Goal: Transaction & Acquisition: Purchase product/service

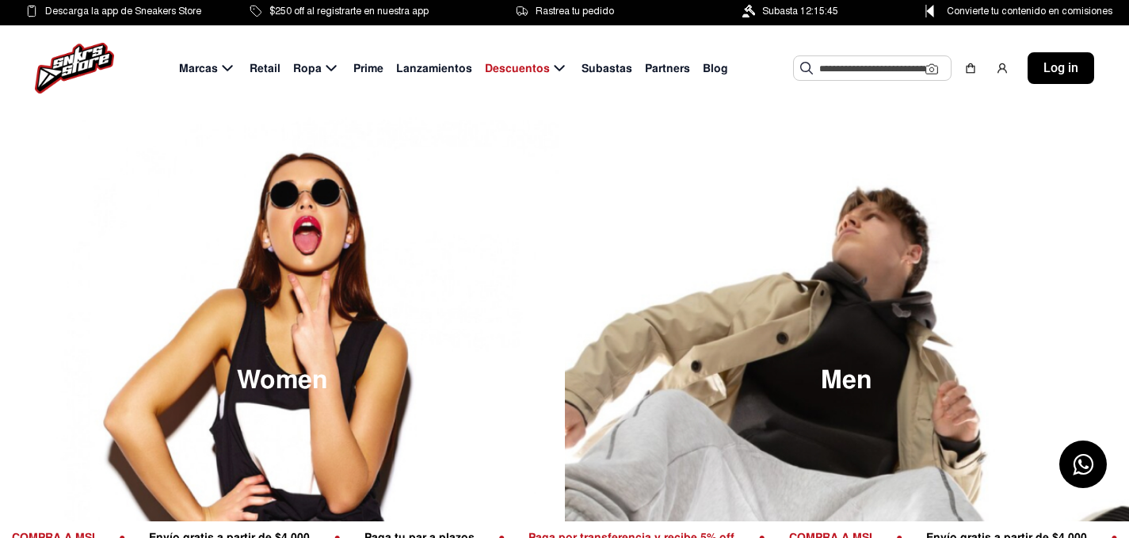
click at [837, 72] on input "text" at bounding box center [872, 68] width 106 height 24
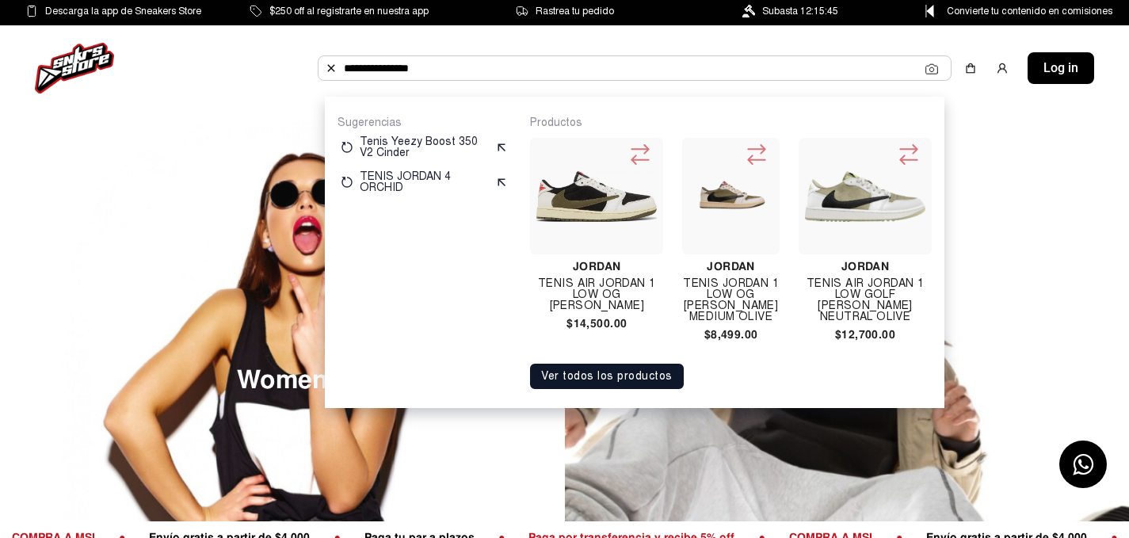
type input "**********"
click at [736, 196] on img at bounding box center [730, 196] width 85 height 85
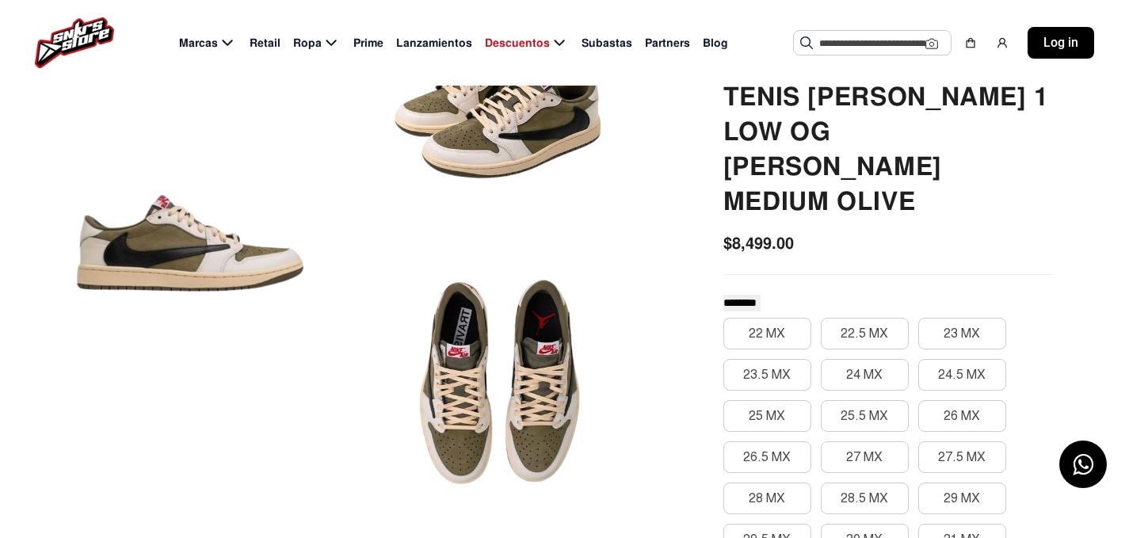
scroll to position [475, 0]
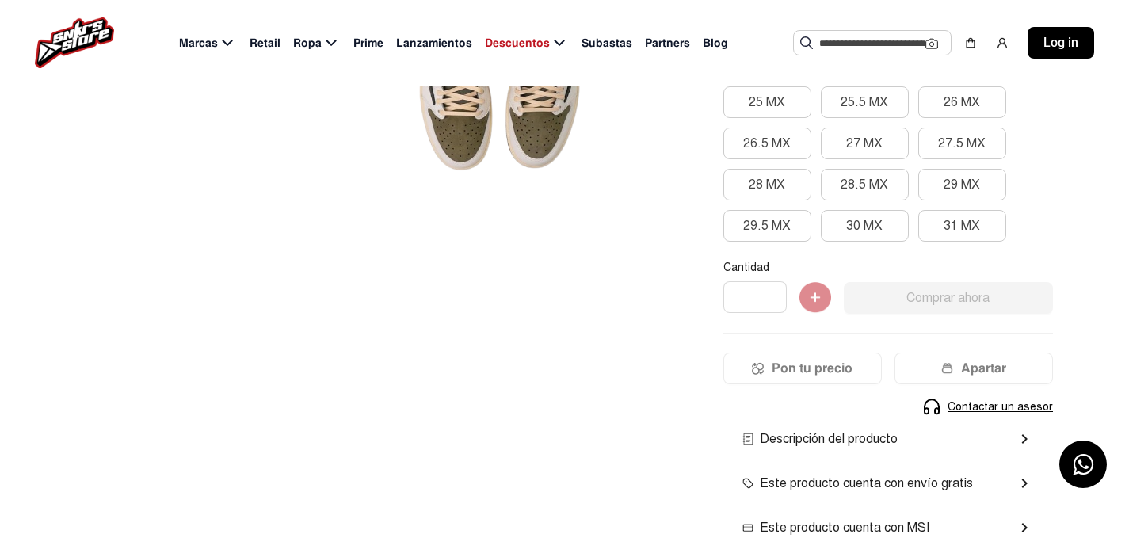
click at [1021, 474] on mat-icon "chevron_right" at bounding box center [1024, 483] width 19 height 19
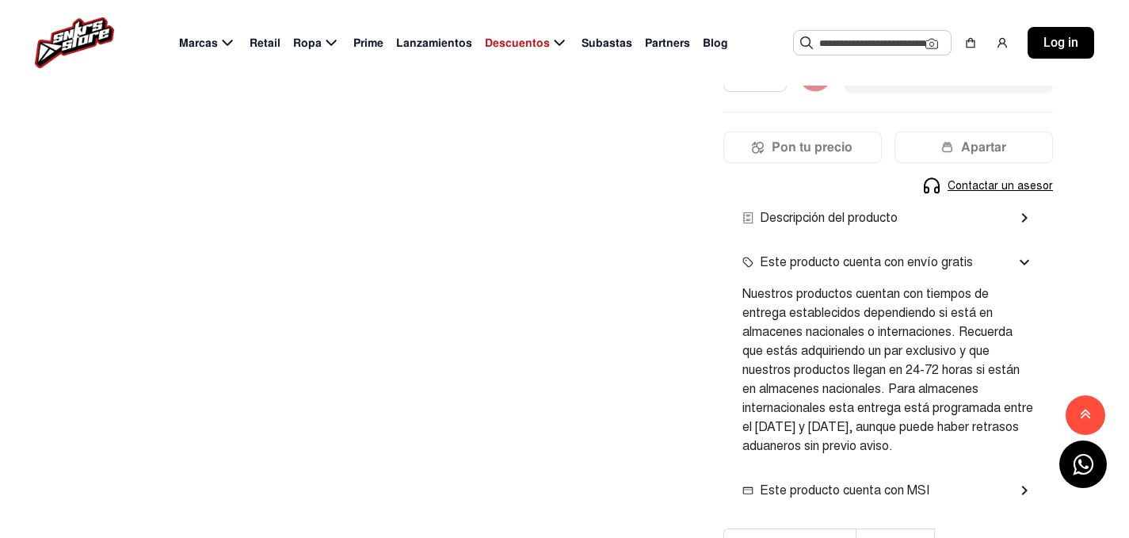
scroll to position [792, 0]
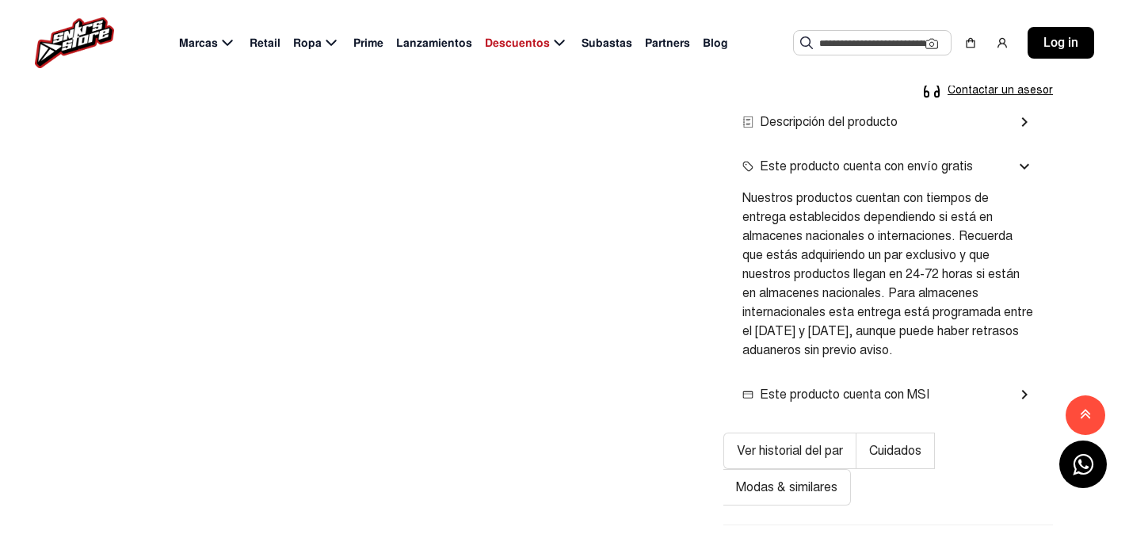
click at [1005, 385] on div "Este producto cuenta con MSI chevron_right" at bounding box center [888, 394] width 292 height 19
